Goal: Communication & Community: Share content

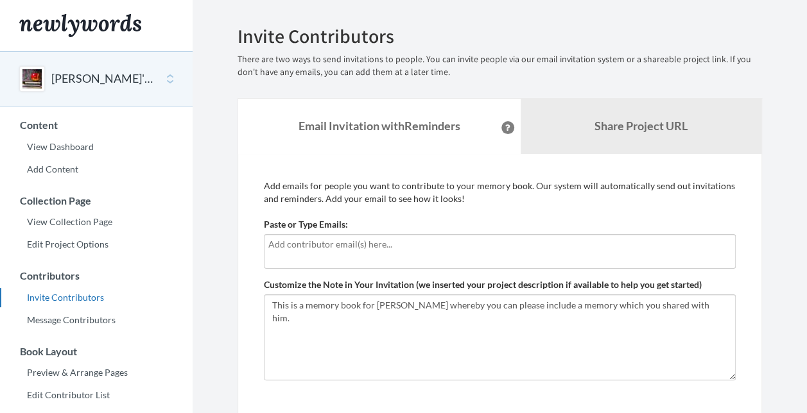
click at [431, 253] on div at bounding box center [500, 251] width 472 height 35
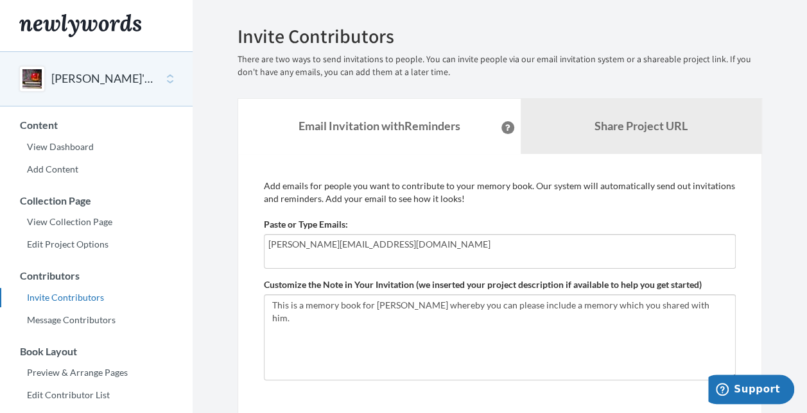
type input "[PERSON_NAME][EMAIL_ADDRESS][DOMAIN_NAME]"
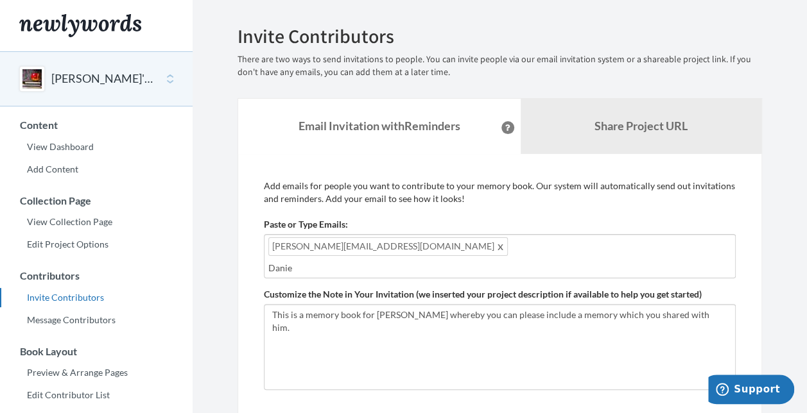
type input "[PERSON_NAME]"
type input "[PERSON_NAME][EMAIL_ADDRESS][PERSON_NAME][DOMAIN_NAME]"
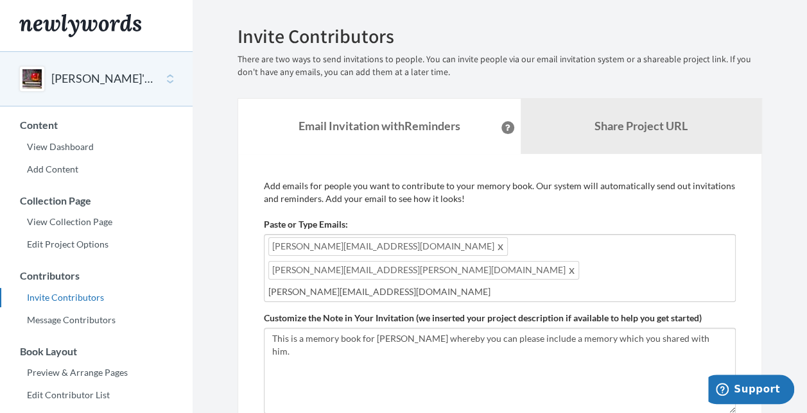
type input "[PERSON_NAME][EMAIL_ADDRESS][DOMAIN_NAME]"
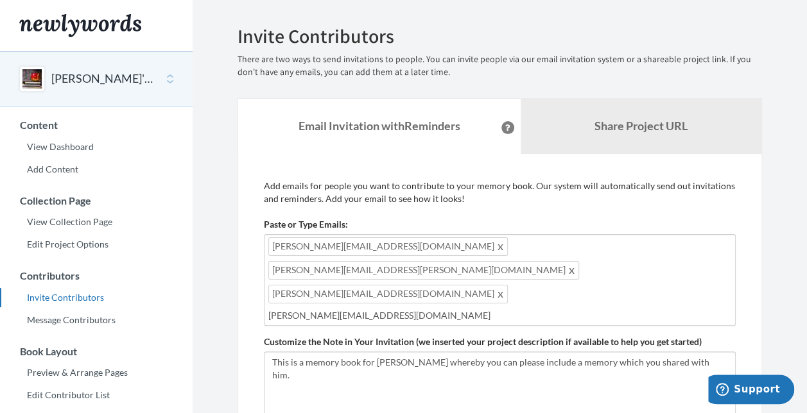
type input "[PERSON_NAME][EMAIL_ADDRESS][DOMAIN_NAME]"
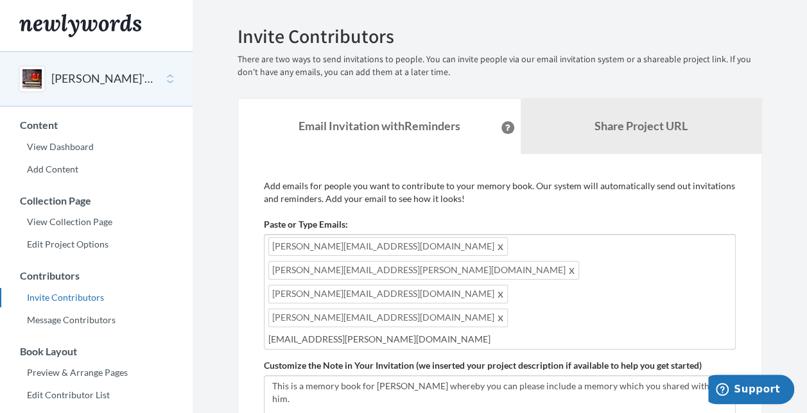
type input "[EMAIL_ADDRESS][PERSON_NAME][DOMAIN_NAME]"
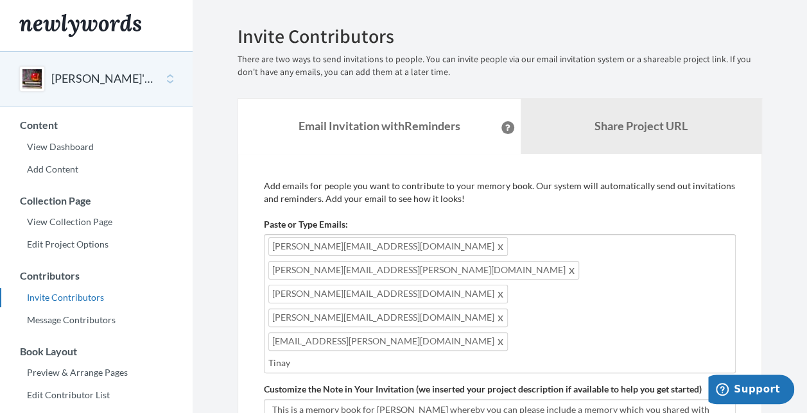
type input "Tinaye"
type input "[EMAIL_ADDRESS][DOMAIN_NAME]"
type input "S"
type input "[EMAIL_ADDRESS][DOMAIN_NAME]"
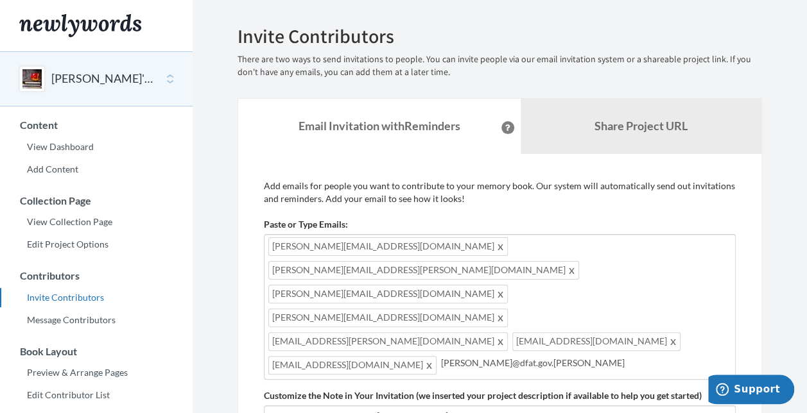
type input "[PERSON_NAME][EMAIL_ADDRESS][DOMAIN_NAME]"
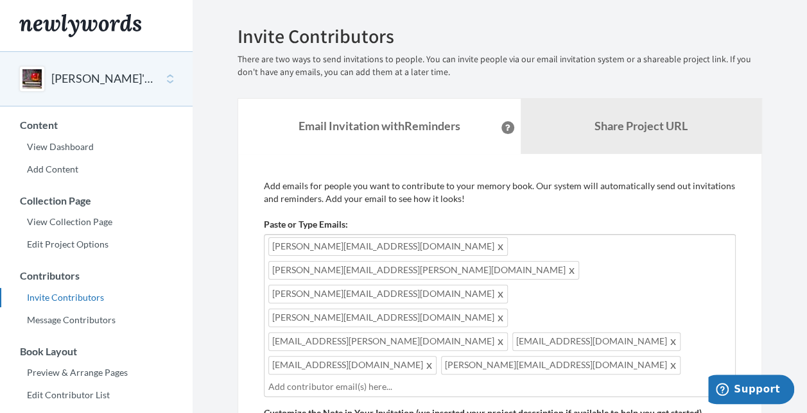
click at [453, 261] on span "[PERSON_NAME][EMAIL_ADDRESS][PERSON_NAME][DOMAIN_NAME]" at bounding box center [423, 270] width 311 height 19
click at [454, 261] on span "[PERSON_NAME][EMAIL_ADDRESS][PERSON_NAME][DOMAIN_NAME]" at bounding box center [423, 270] width 311 height 19
type input "[PERSON_NAME][EMAIL_ADDRESS][DOMAIN_NAME]"
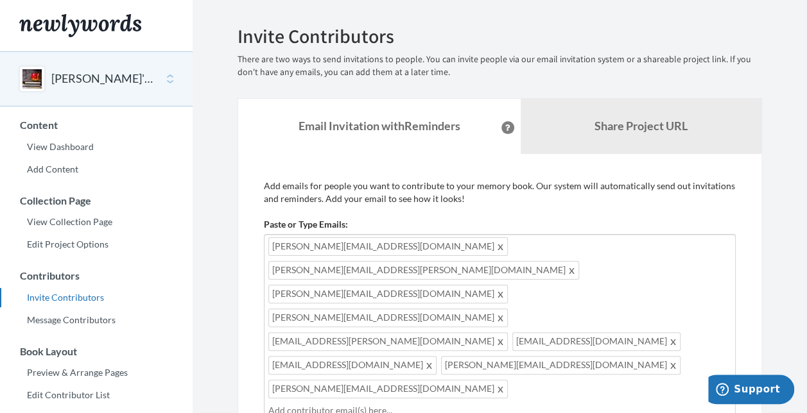
click at [567, 263] on span at bounding box center [572, 270] width 10 height 15
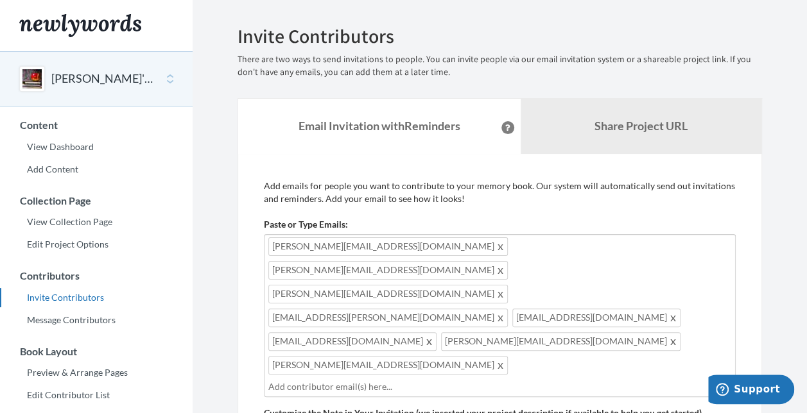
click at [769, 172] on div "Emails have been sent! Invite Contributors There are two ways to send invitatio…" at bounding box center [500, 332] width 544 height 612
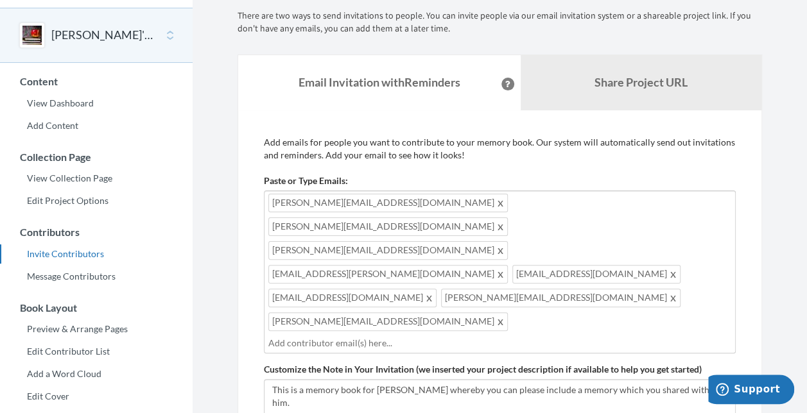
scroll to position [64, 0]
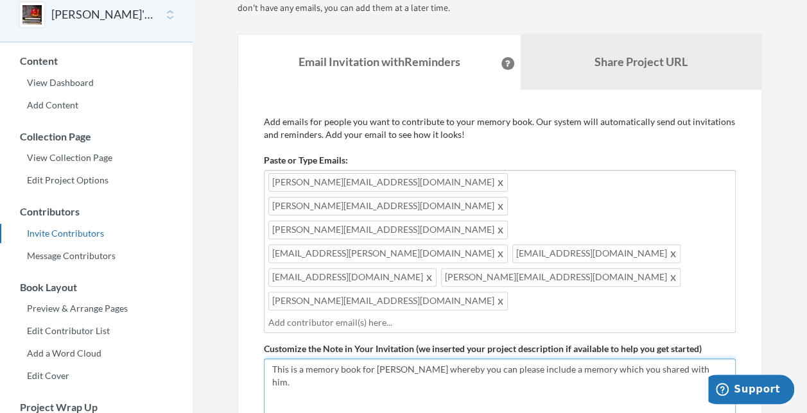
click at [707, 359] on textarea "This is a memory book for [PERSON_NAME] whereby you can please include a memory…" at bounding box center [500, 402] width 472 height 86
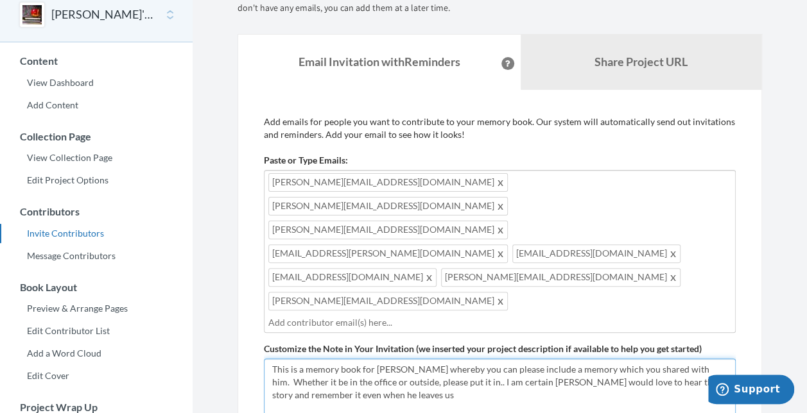
type textarea "This is a memory book for [PERSON_NAME] whereby you can please include a memory…"
click at [559, 316] on input "text" at bounding box center [499, 323] width 463 height 14
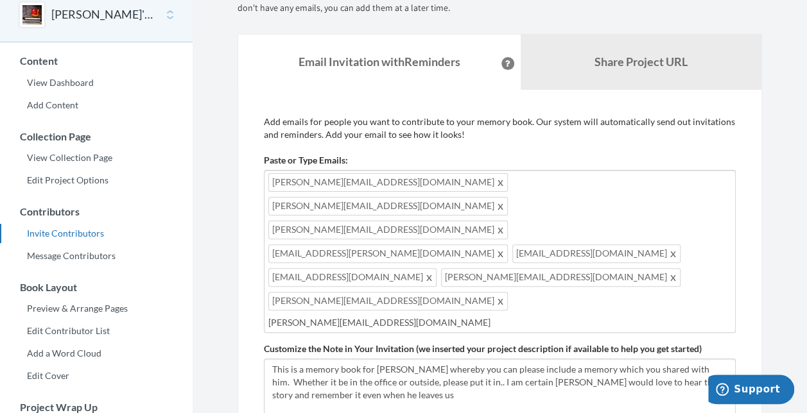
click at [613, 316] on input "[PERSON_NAME][EMAIL_ADDRESS][DOMAIN_NAME]" at bounding box center [499, 323] width 463 height 14
click at [461, 316] on input "[PERSON_NAME][EMAIL_ADDRESS][DOMAIN_NAME]" at bounding box center [499, 323] width 463 height 14
click at [560, 316] on input "[PERSON_NAME][EMAIL_ADDRESS][DOMAIN_NAME]" at bounding box center [499, 323] width 463 height 14
type input "[PERSON_NAME][EMAIL_ADDRESS][DOMAIN_NAME]"
click at [748, 171] on div "Add emails for people you want to contribute to your memory book. Our system wi…" at bounding box center [500, 332] width 524 height 484
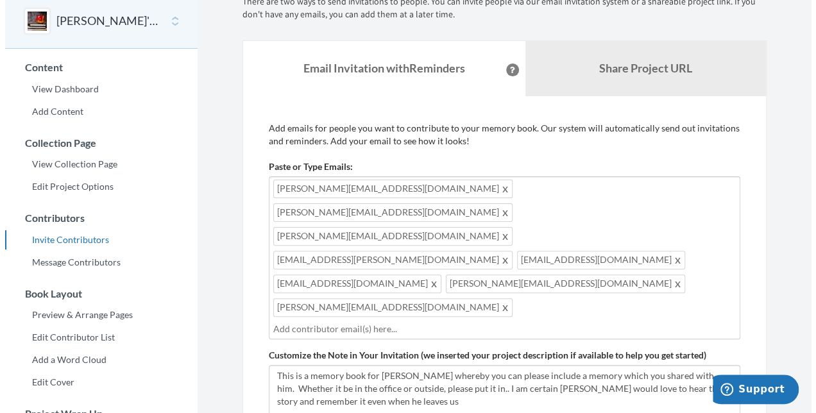
scroll to position [193, 0]
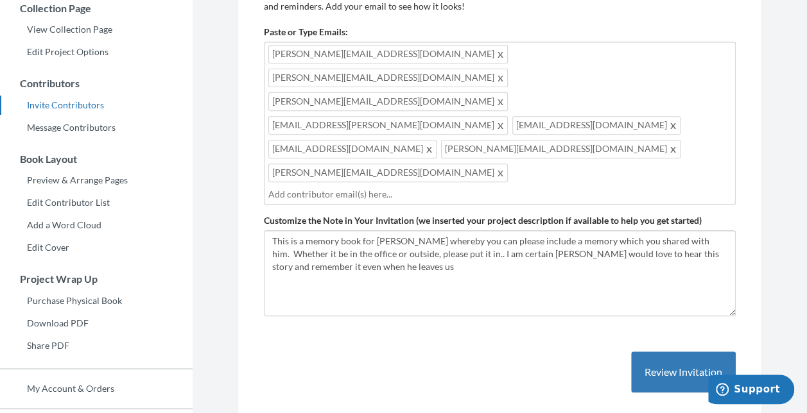
click at [785, 167] on section "Emails have been sent! Invite Contributors There are two ways to send invitatio…" at bounding box center [500, 158] width 614 height 702
click at [523, 187] on input "text" at bounding box center [499, 194] width 463 height 14
paste input "S"
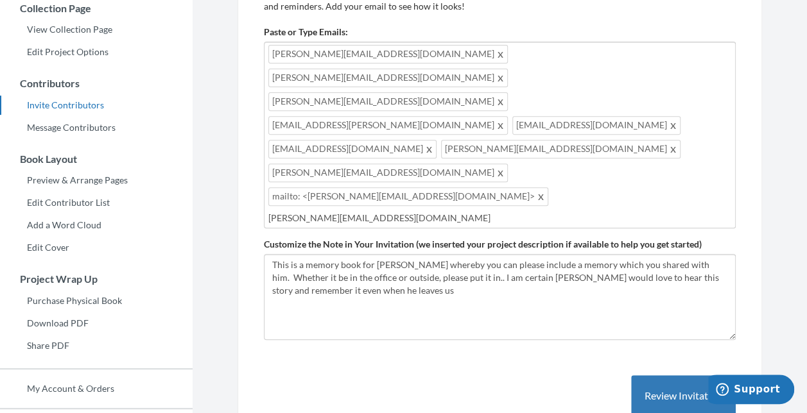
type input "[PERSON_NAME][EMAIL_ADDRESS][DOMAIN_NAME]"
type input "[PERSON_NAME][EMAIL_ADDRESS][PERSON_NAME][DOMAIN_NAME]"
click at [546, 189] on span at bounding box center [542, 196] width 10 height 15
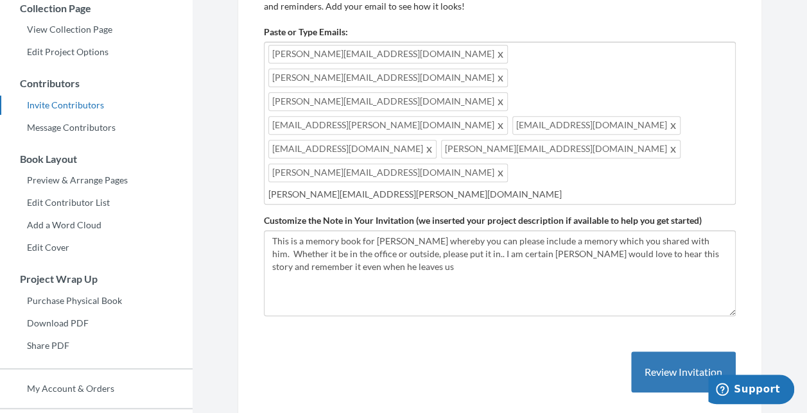
click at [525, 187] on input "[PERSON_NAME][EMAIL_ADDRESS][PERSON_NAME][DOMAIN_NAME]" at bounding box center [499, 194] width 463 height 14
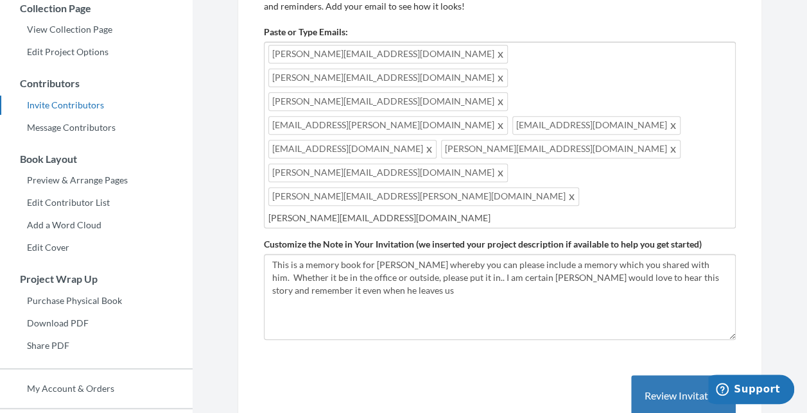
type input "[PERSON_NAME][EMAIL_ADDRESS][DOMAIN_NAME]"
click at [524, 211] on input "[PERSON_NAME][EMAIL_ADDRESS][DOMAIN_NAME]" at bounding box center [499, 218] width 463 height 14
click at [526, 101] on div "[PERSON_NAME][EMAIL_ADDRESS][DOMAIN_NAME] [PERSON_NAME][EMAIL_ADDRESS][DOMAIN_N…" at bounding box center [500, 135] width 472 height 187
click at [508, 211] on input "[PERSON_NAME][EMAIL_ADDRESS][DOMAIN_NAME]" at bounding box center [499, 218] width 463 height 14
click at [698, 376] on button "Review Invitation" at bounding box center [683, 397] width 105 height 42
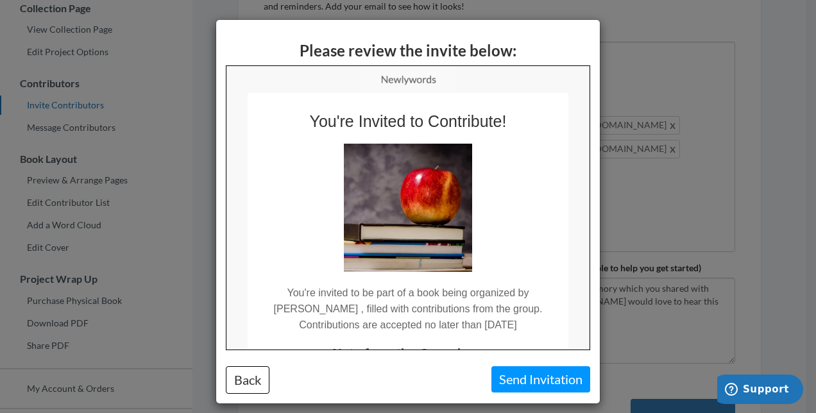
scroll to position [0, 0]
click at [549, 376] on button "Send Invitation" at bounding box center [541, 380] width 99 height 26
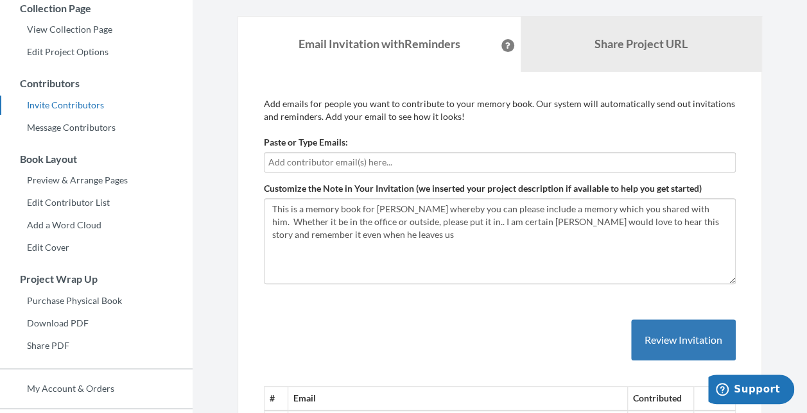
click at [400, 159] on input "text" at bounding box center [499, 162] width 463 height 14
drag, startPoint x: 325, startPoint y: 162, endPoint x: 246, endPoint y: 164, distance: 78.4
click at [246, 164] on div "Add emails for people you want to contribute to your memory book. Our system wi…" at bounding box center [500, 380] width 524 height 617
paste input "F"
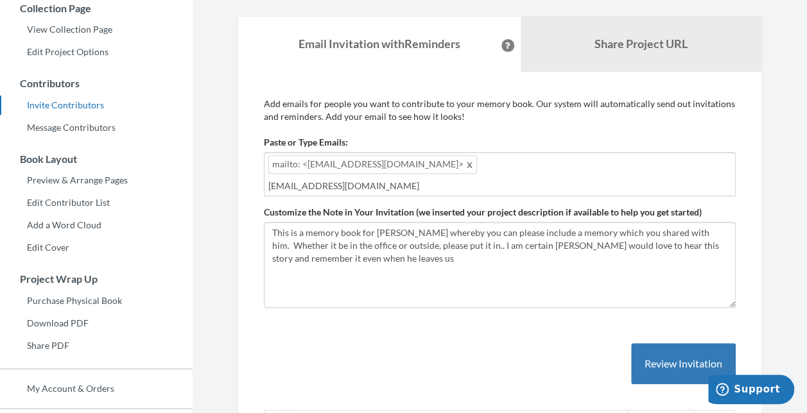
type input "[EMAIL_ADDRESS][DOMAIN_NAME]"
click at [465, 164] on span at bounding box center [470, 164] width 10 height 15
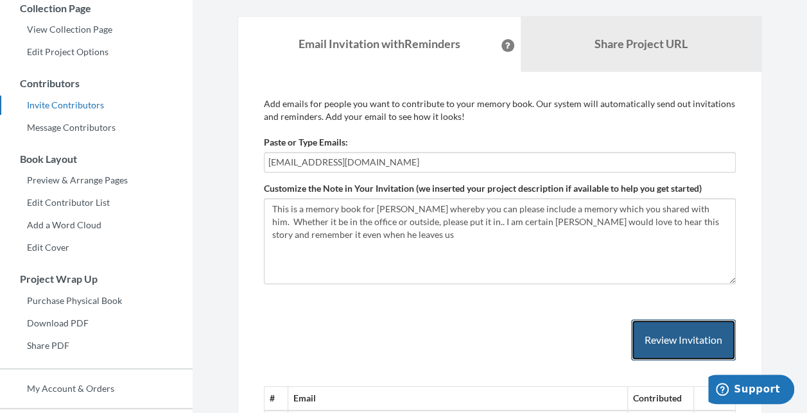
click at [714, 345] on button "Review Invitation" at bounding box center [683, 341] width 105 height 42
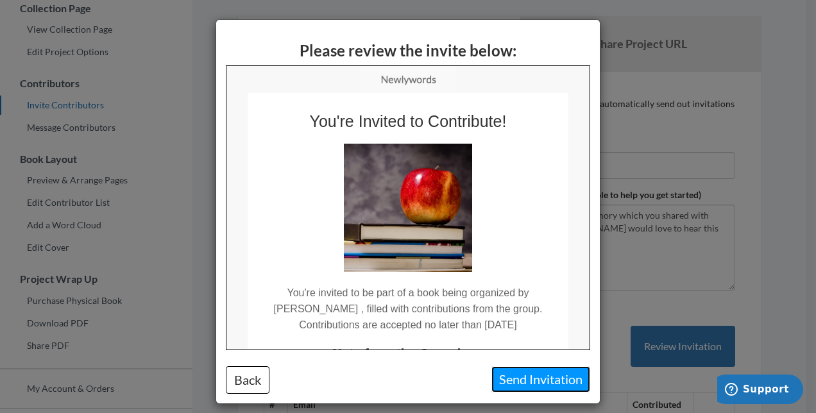
click at [527, 384] on button "Send Invitation" at bounding box center [541, 380] width 99 height 26
